Goal: Check status: Check status

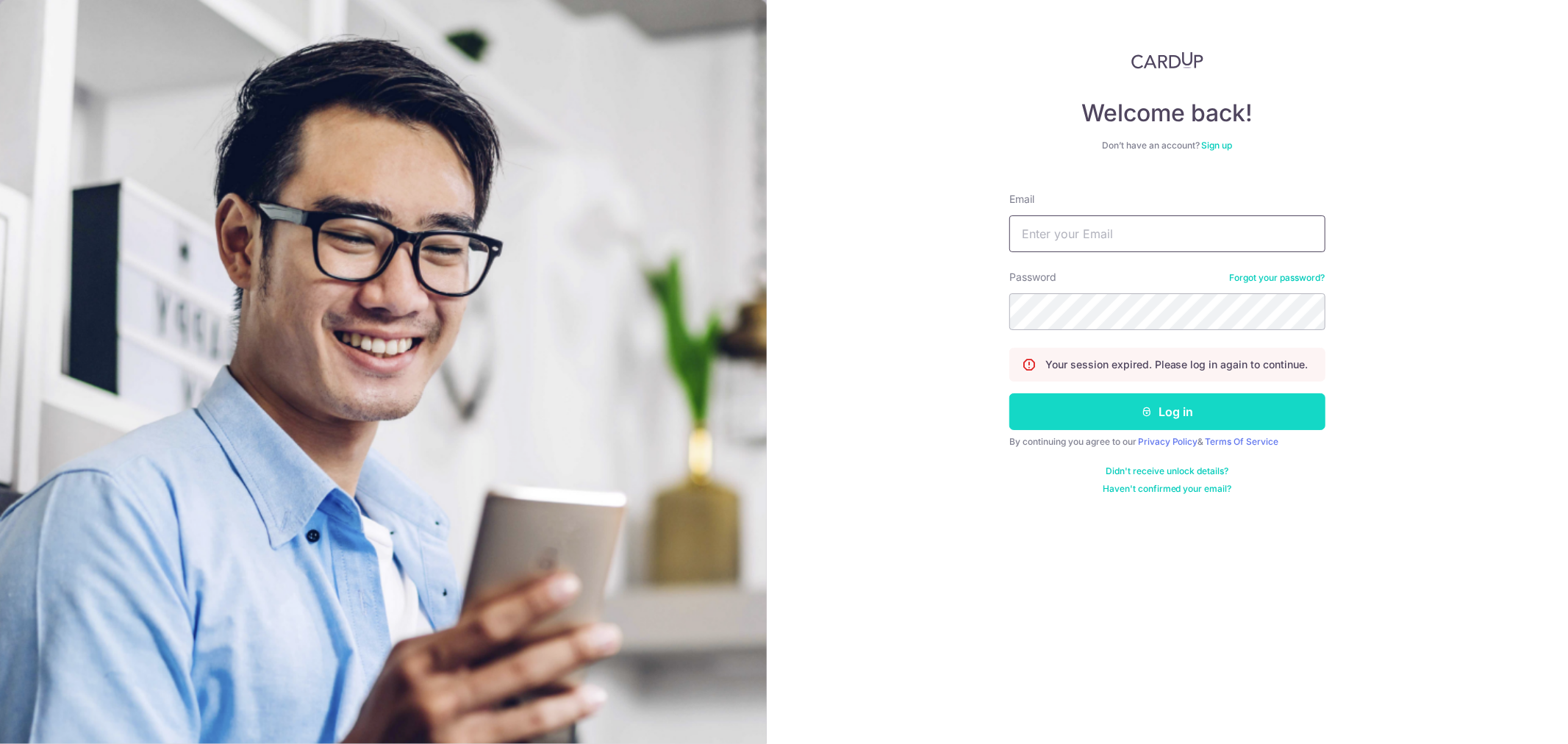
type input "[EMAIL_ADDRESS][DOMAIN_NAME]"
click at [1115, 414] on button "Log in" at bounding box center [1167, 412] width 316 height 37
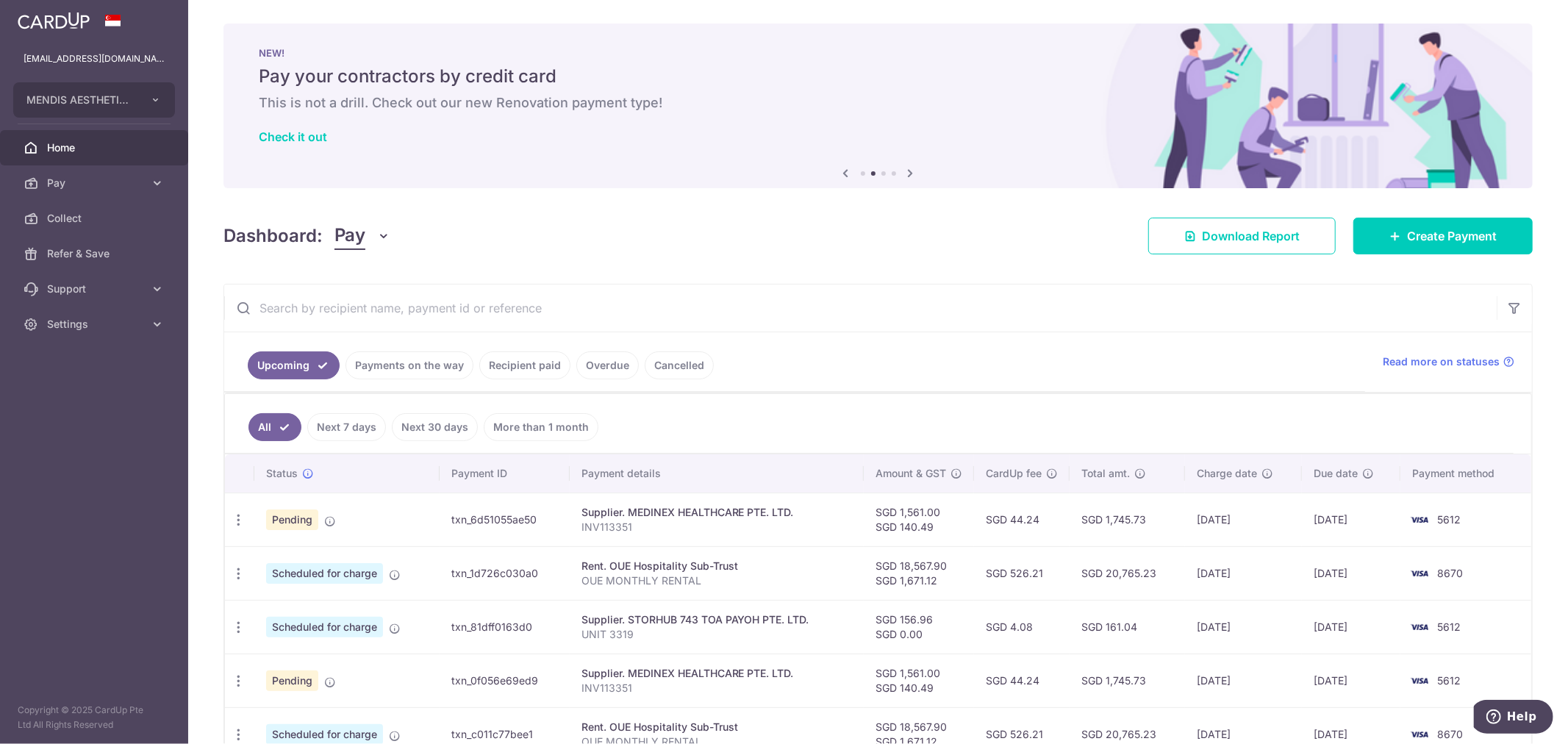
drag, startPoint x: 398, startPoint y: 369, endPoint x: 407, endPoint y: 377, distance: 12.0
click at [398, 369] on link "Payments on the way" at bounding box center [410, 365] width 128 height 28
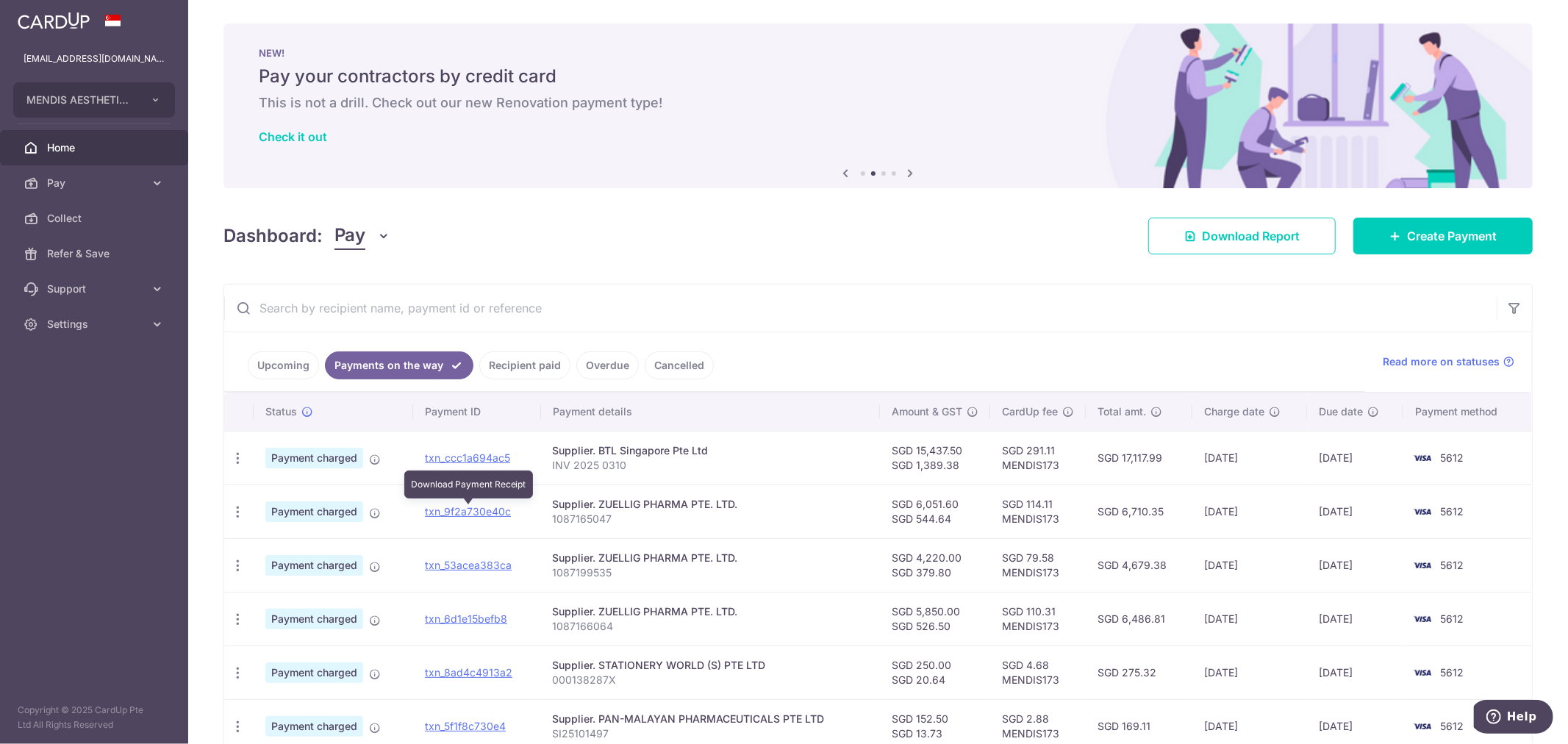
scroll to position [81, 0]
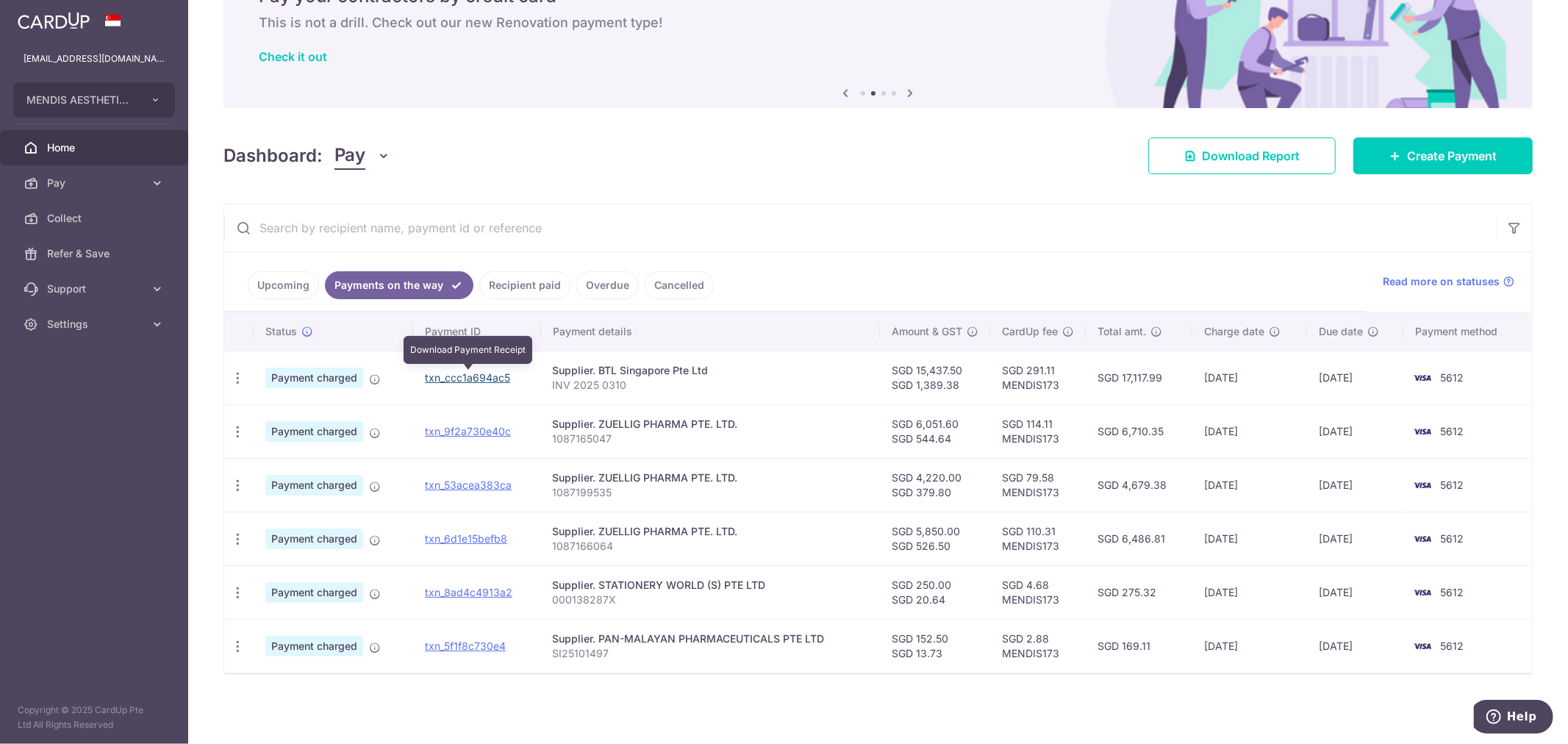
click at [467, 376] on link "txn_ccc1a694ac5" at bounding box center [468, 377] width 86 height 13
click at [938, 177] on div "× Pause Schedule Pause all future payments in this series Pause just this one p…" at bounding box center [878, 372] width 1380 height 744
click at [474, 435] on link "txn_9f2a730e40c" at bounding box center [468, 431] width 86 height 13
drag, startPoint x: 928, startPoint y: 196, endPoint x: 902, endPoint y: 248, distance: 58.1
click at [928, 196] on div "× Pause Schedule Pause all future payments in this series Pause just this one p…" at bounding box center [878, 372] width 1380 height 744
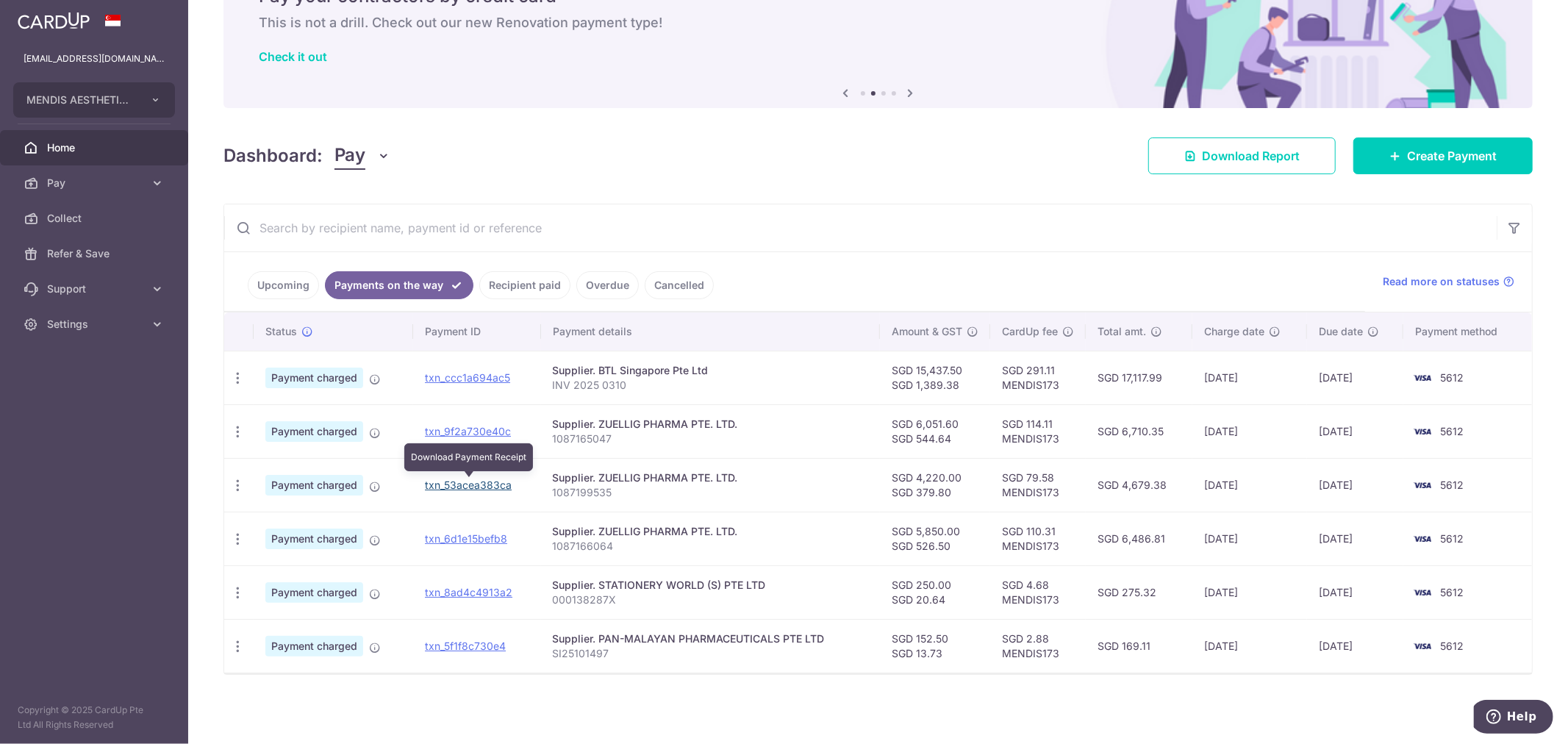
drag, startPoint x: 478, startPoint y: 484, endPoint x: 839, endPoint y: 56, distance: 559.9
click at [478, 484] on link "txn_53acea383ca" at bounding box center [468, 485] width 86 height 13
click at [490, 544] on link "txn_6d1e15befb8" at bounding box center [466, 538] width 82 height 13
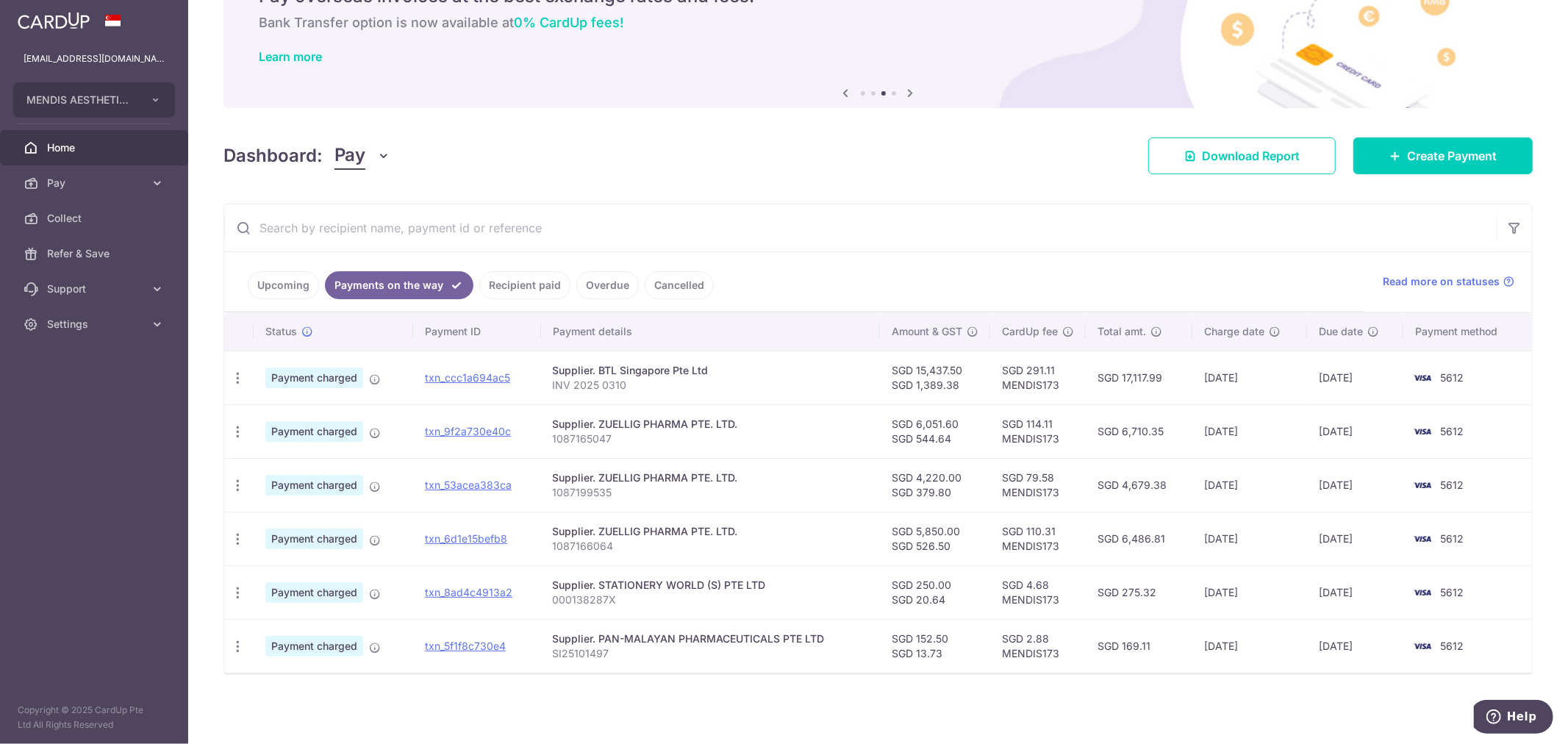
click at [1009, 228] on input "text" at bounding box center [860, 228] width 1273 height 47
click at [483, 591] on link "txn_8ad4c4913a2" at bounding box center [468, 592] width 87 height 13
click at [1011, 190] on div "× Pause Schedule Pause all future payments in this series Pause just this one p…" at bounding box center [878, 372] width 1380 height 744
click at [491, 641] on link "txn_5f1f8c730e4" at bounding box center [465, 646] width 81 height 13
click at [954, 123] on div "× Pause Schedule Pause all future payments in this series Pause just this one p…" at bounding box center [878, 372] width 1380 height 744
